Goal: Navigation & Orientation: Find specific page/section

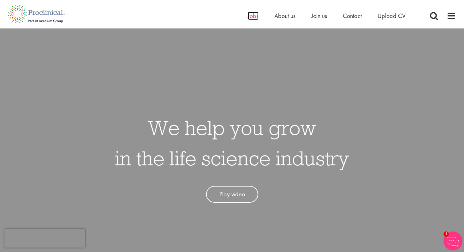
click at [255, 19] on span "Jobs" at bounding box center [253, 16] width 11 height 8
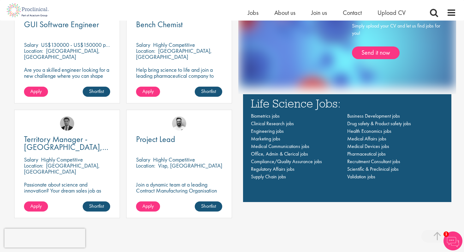
scroll to position [441, 0]
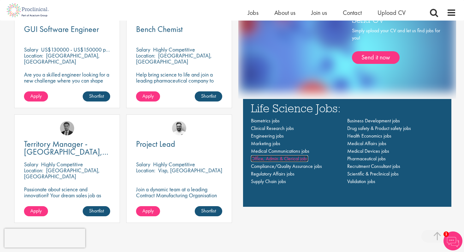
click at [271, 160] on span "Office, Admin & Clerical jobs" at bounding box center [279, 158] width 57 height 7
